Goal: Task Accomplishment & Management: Use online tool/utility

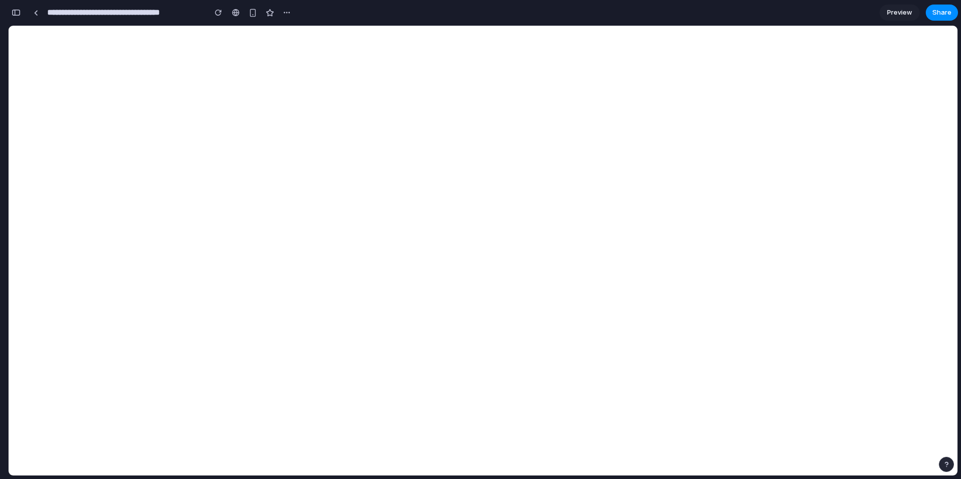
scroll to position [17104, 0]
click at [15, 15] on div "button" at bounding box center [16, 12] width 9 height 7
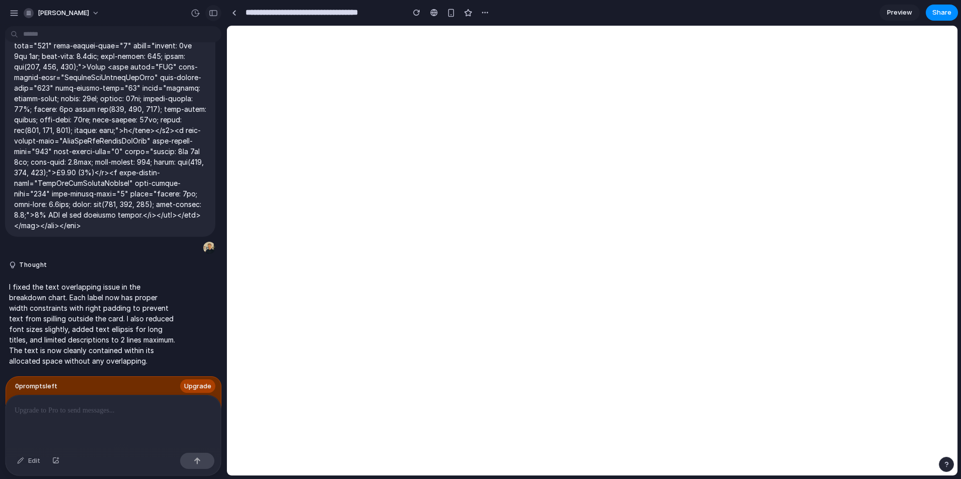
click at [212, 15] on div "button" at bounding box center [213, 13] width 9 height 7
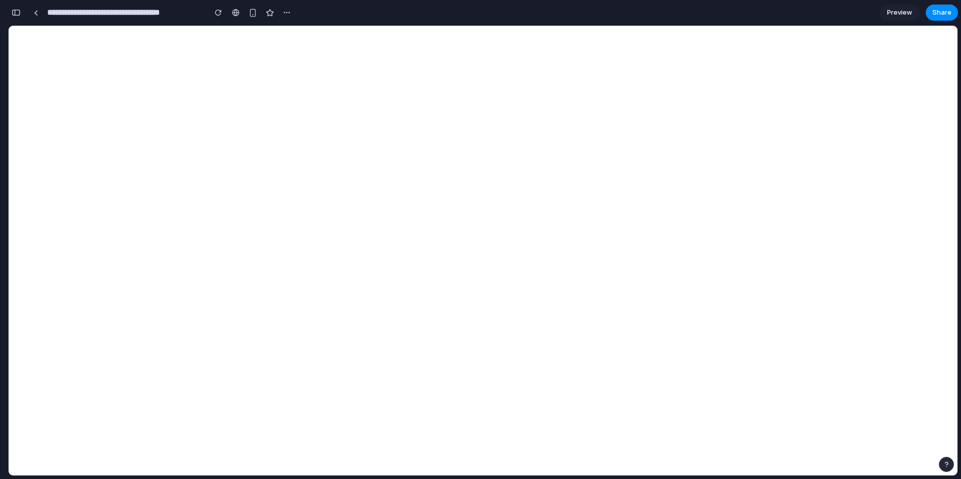
scroll to position [17104, 0]
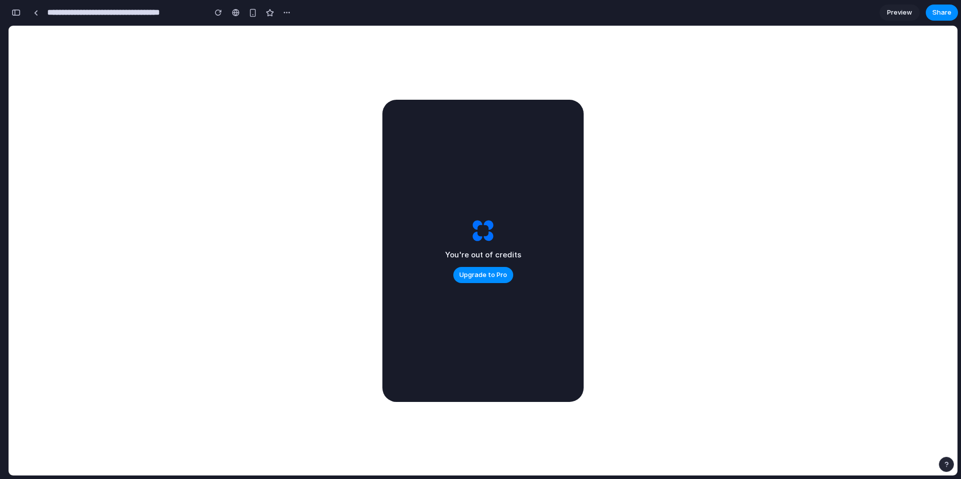
scroll to position [17604, 0]
click at [18, 15] on div "button" at bounding box center [16, 12] width 9 height 7
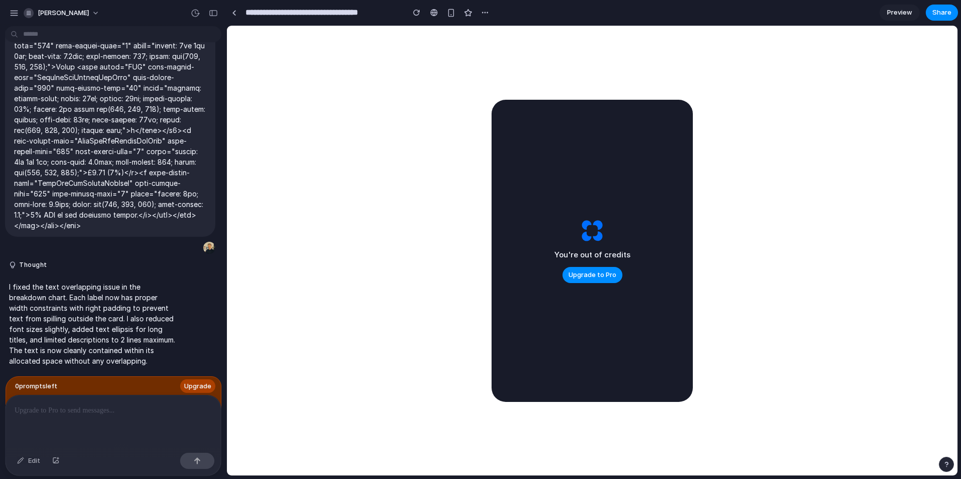
scroll to position [0, 0]
click at [206, 10] on button "button" at bounding box center [213, 13] width 16 height 16
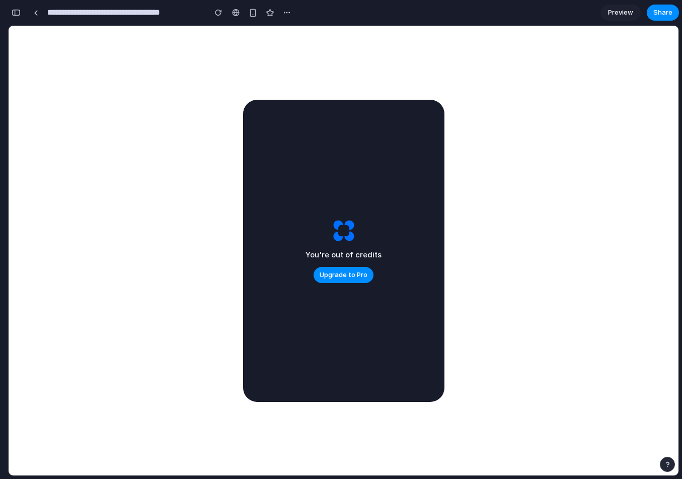
click at [424, 240] on div "You're out of credits Upgrade to Pro" at bounding box center [343, 251] width 201 height 302
click at [388, 198] on div "You're out of credits Upgrade to Pro" at bounding box center [343, 251] width 201 height 302
